Goal: Download file/media

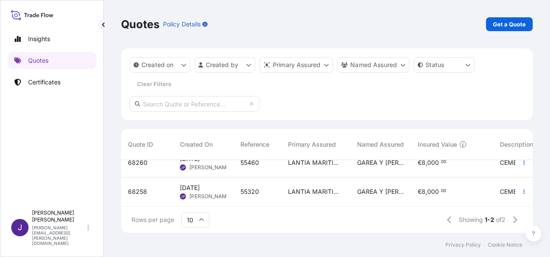
scroll to position [71, 405]
click at [271, 187] on div "55320" at bounding box center [257, 191] width 34 height 9
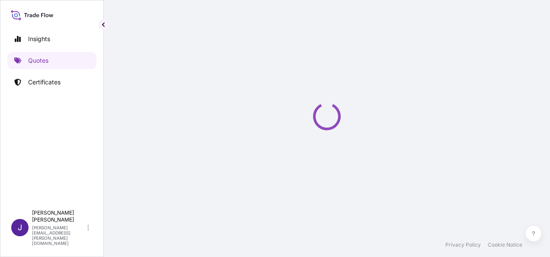
select select "Sea"
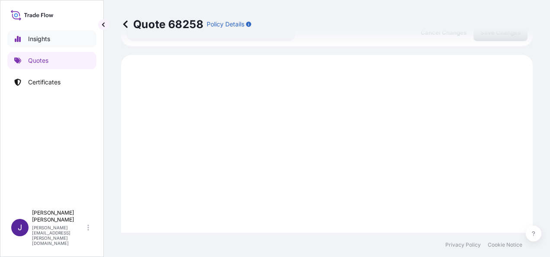
scroll to position [472, 0]
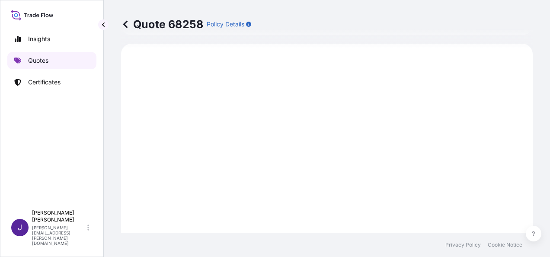
click at [42, 63] on p "Quotes" at bounding box center [38, 60] width 20 height 9
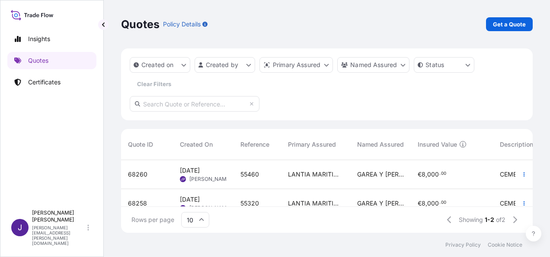
scroll to position [18, 0]
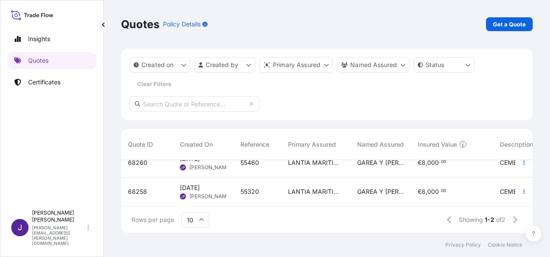
click at [258, 188] on span "55320" at bounding box center [249, 191] width 19 height 9
select select "Sea"
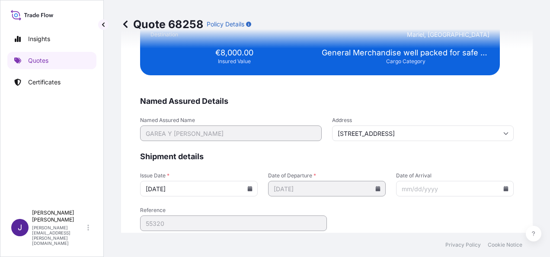
scroll to position [1765, 0]
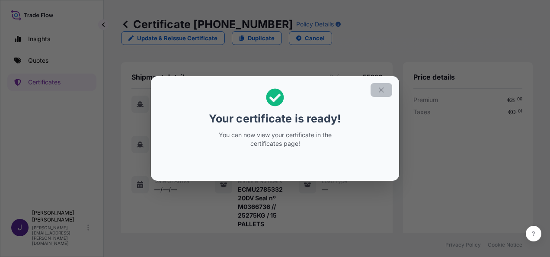
click at [389, 86] on button "button" at bounding box center [381, 90] width 22 height 14
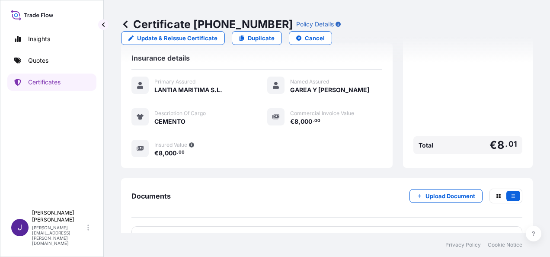
scroll to position [265, 0]
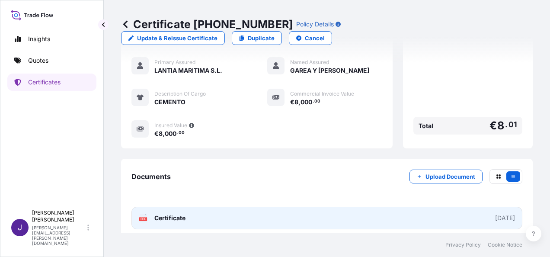
click at [256, 211] on link "PDF Certificate [DATE]" at bounding box center [326, 218] width 391 height 22
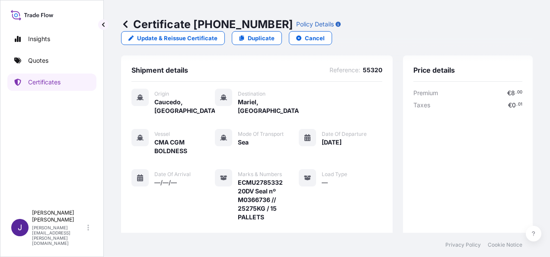
scroll to position [0, 0]
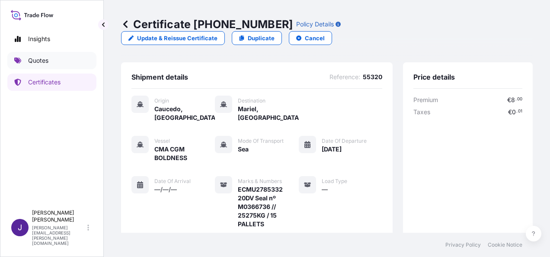
click at [41, 61] on p "Quotes" at bounding box center [38, 60] width 20 height 9
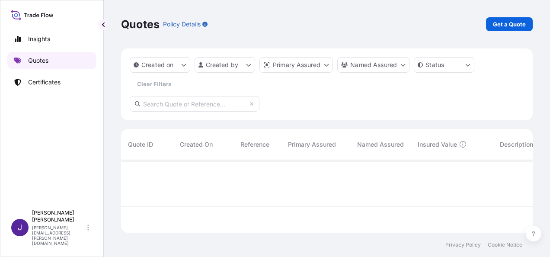
scroll to position [71, 405]
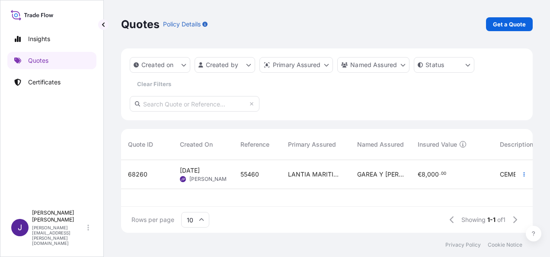
click at [353, 177] on div "GAREA Y [PERSON_NAME]" at bounding box center [380, 174] width 61 height 29
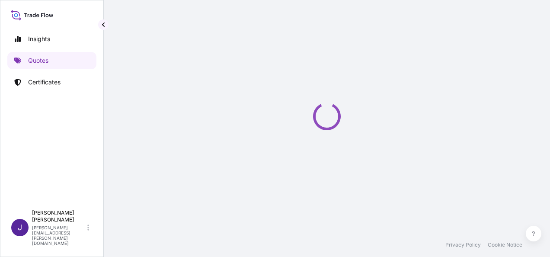
select select "Sea"
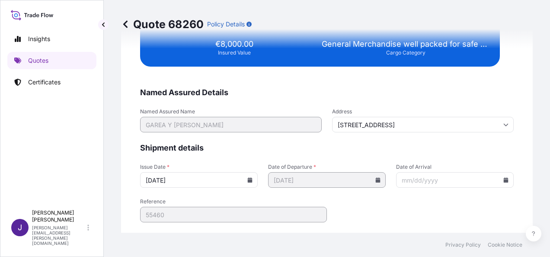
scroll to position [1765, 0]
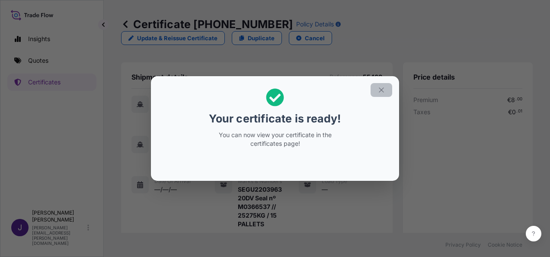
click at [385, 92] on button "button" at bounding box center [381, 90] width 22 height 14
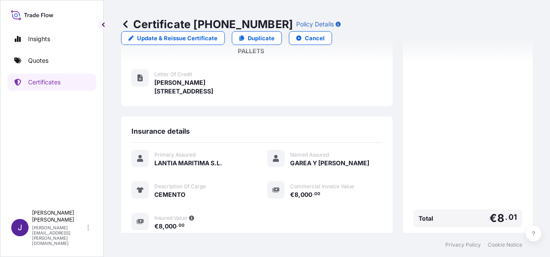
scroll to position [265, 0]
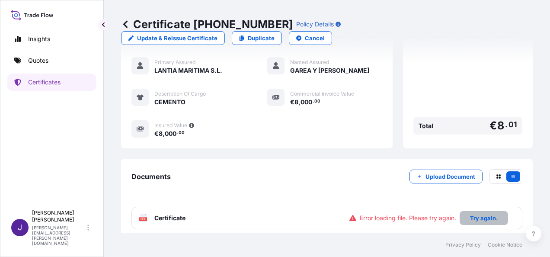
click at [476, 214] on p "Try again." at bounding box center [484, 218] width 28 height 9
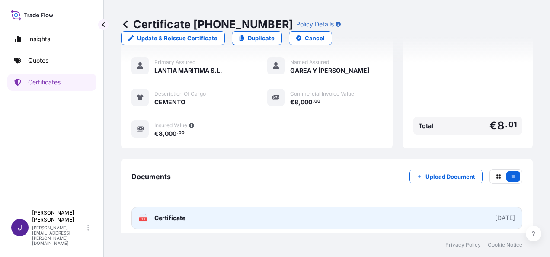
click at [452, 207] on link "PDF Certificate [DATE]" at bounding box center [326, 218] width 391 height 22
